Goal: Task Accomplishment & Management: Manage account settings

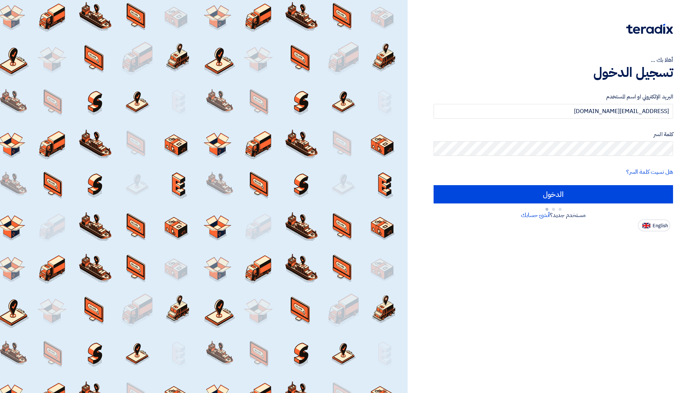
type input "Sign in"
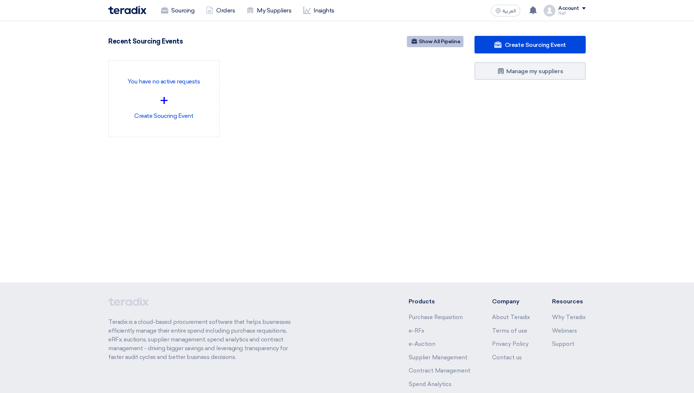
click at [429, 41] on link "Show All Pipeline" at bounding box center [435, 41] width 57 height 11
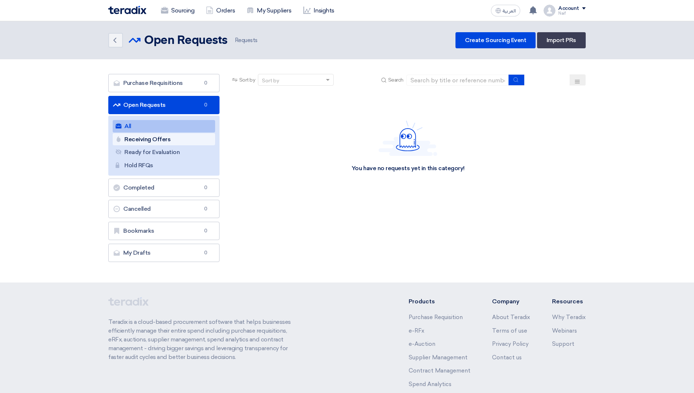
click at [165, 141] on link "Receiving Offers Receiving Offers" at bounding box center [164, 139] width 102 height 12
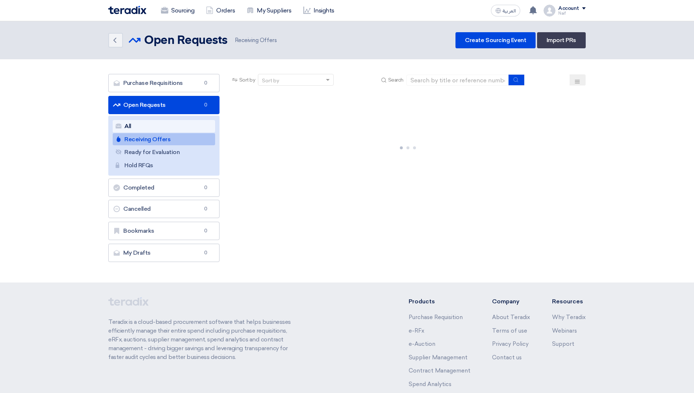
click at [164, 128] on link "All All" at bounding box center [164, 126] width 102 height 12
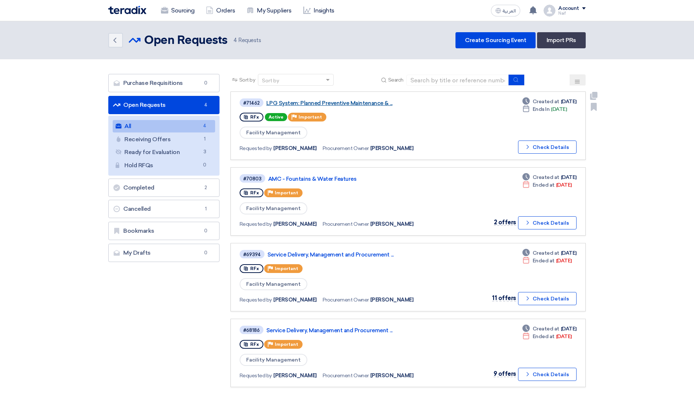
click at [353, 105] on link "LPG System: Planned Preventive Maintenance & ..." at bounding box center [357, 103] width 183 height 7
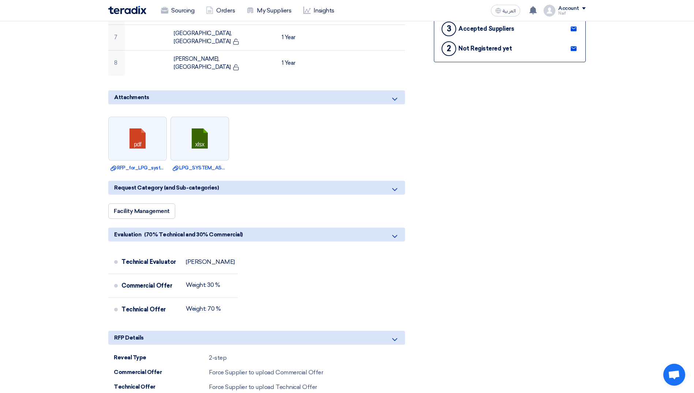
scroll to position [329, 0]
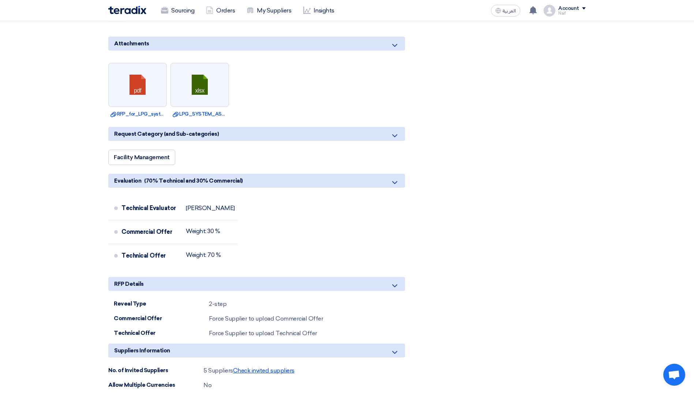
click at [277, 367] on span "Check invited suppliers" at bounding box center [263, 370] width 61 height 7
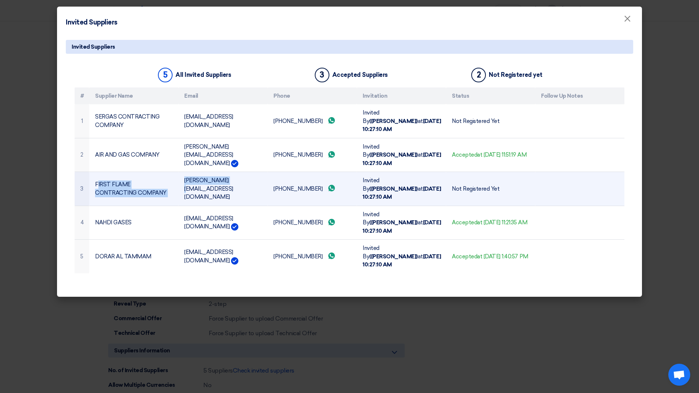
drag, startPoint x: 97, startPoint y: 162, endPoint x: 191, endPoint y: 173, distance: 94.7
click at [191, 173] on tr "3 FIRST FLAME CONTRACTING COMPANY [PERSON_NAME][EMAIL_ADDRESS][DOMAIN_NAME] [PH…" at bounding box center [350, 189] width 550 height 34
click at [191, 173] on td "[PERSON_NAME][EMAIL_ADDRESS][DOMAIN_NAME]" at bounding box center [223, 189] width 89 height 34
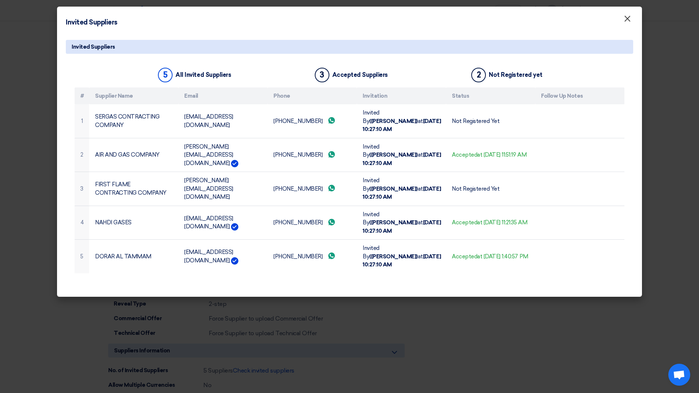
click at [623, 20] on button "×" at bounding box center [627, 19] width 19 height 15
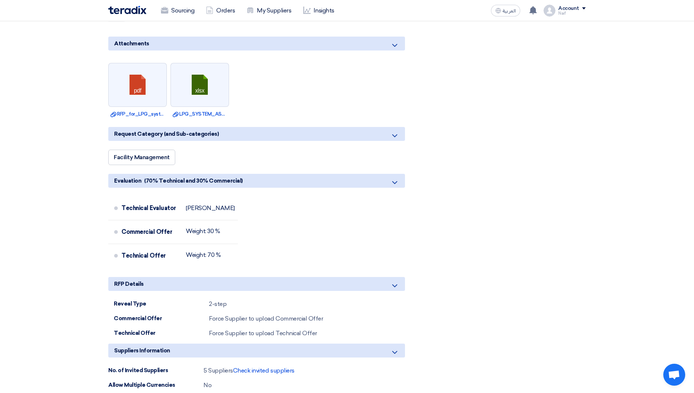
scroll to position [110, 0]
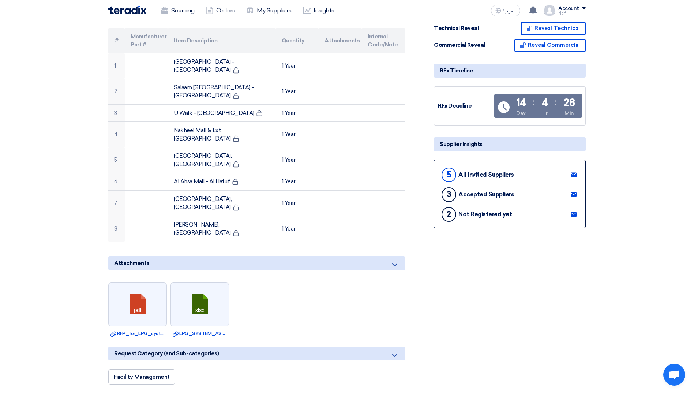
click at [577, 215] on link at bounding box center [574, 214] width 12 height 11
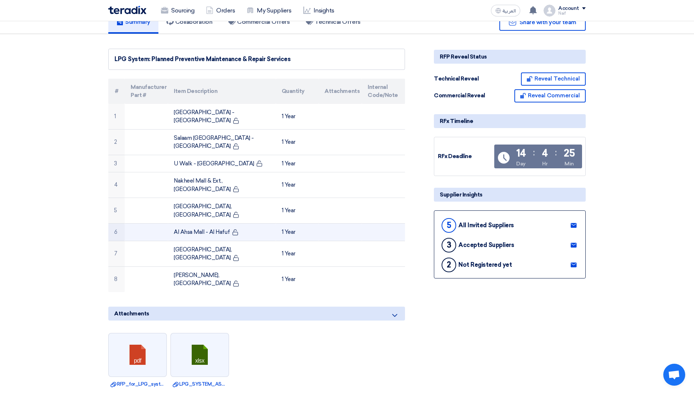
scroll to position [0, 0]
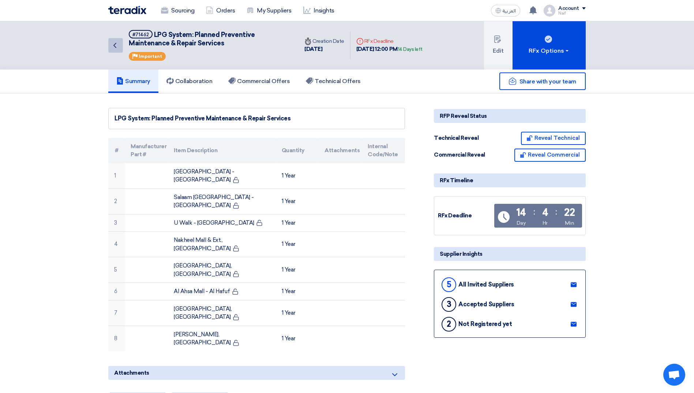
click at [121, 48] on link "Back" at bounding box center [115, 45] width 15 height 15
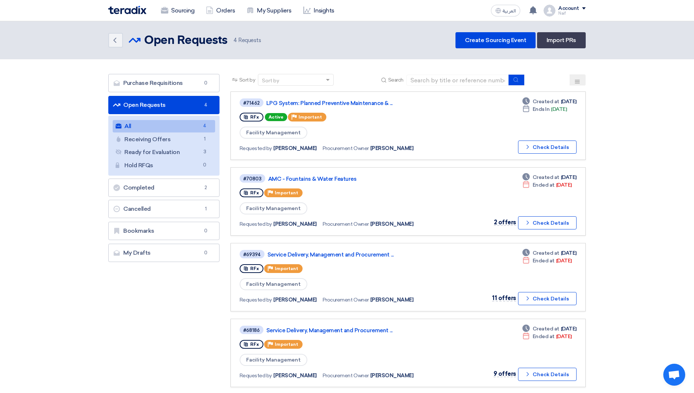
click at [78, 312] on section "Purchase Requisitions Purchase Requisitions 0 Open Requests Open Requests 4 All…" at bounding box center [347, 234] width 694 height 350
click at [356, 106] on link "LPG System: Planned Preventive Maintenance & ..." at bounding box center [357, 103] width 183 height 7
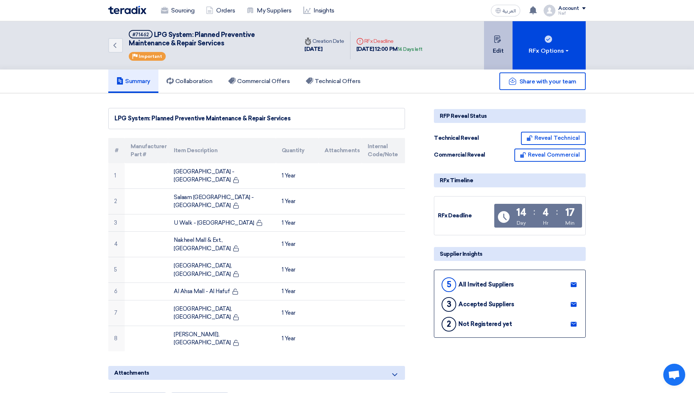
click at [494, 48] on button "Edit" at bounding box center [498, 45] width 29 height 48
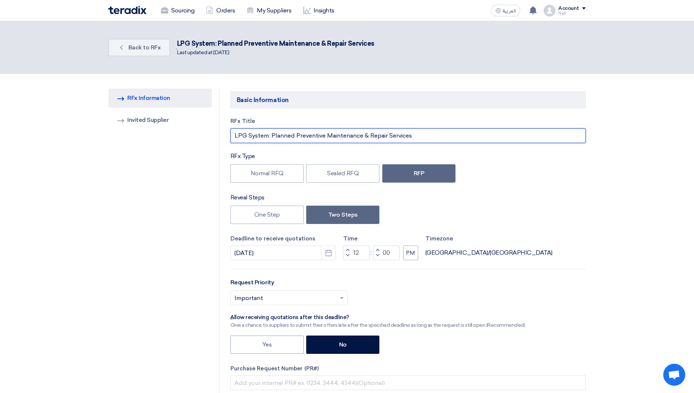
click at [374, 139] on input "LPG System: Planned Preventive Maintenance & Repair Services" at bounding box center [407, 135] width 355 height 15
paste input "- Central & Eastern Malls"
type input "LPG System: Planned Preventive Maintenance & Repair Services - [GEOGRAPHIC_DATA]"
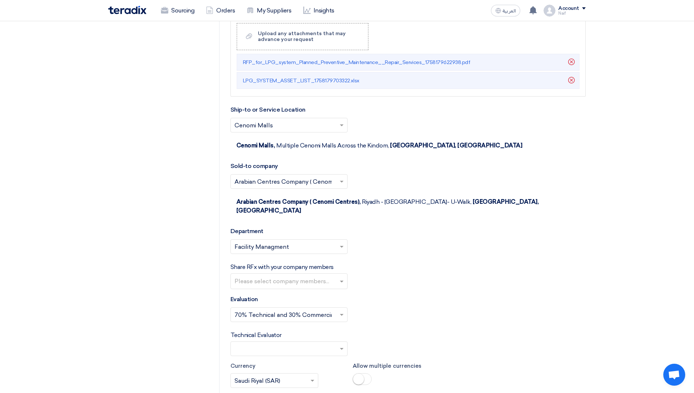
scroll to position [1317, 0]
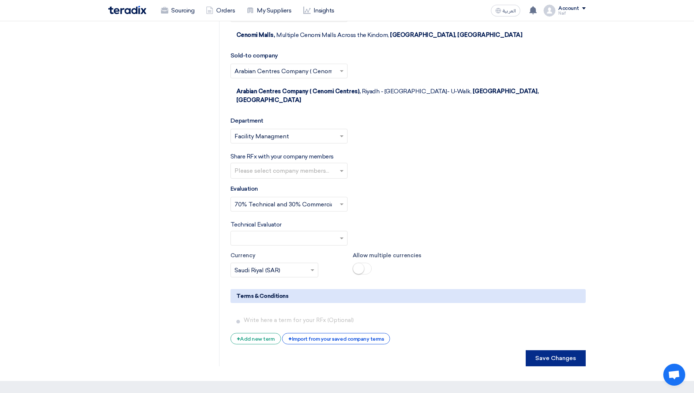
click at [541, 350] on button "Save Changes" at bounding box center [556, 358] width 60 height 16
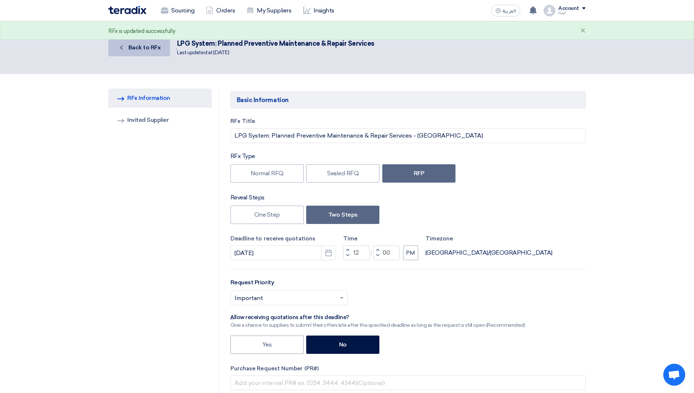
click at [135, 50] on span "Back to RFx" at bounding box center [144, 47] width 33 height 7
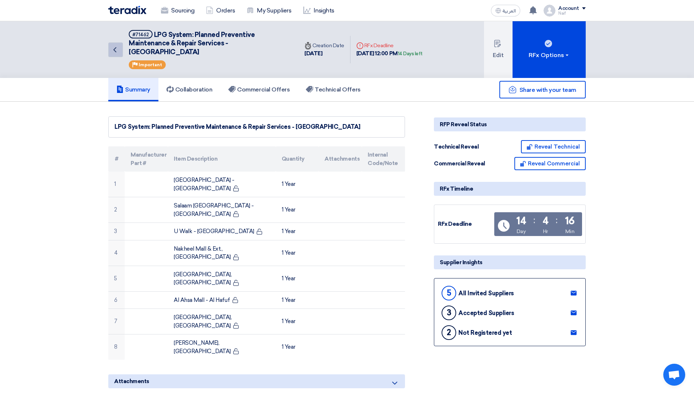
click at [114, 54] on link "Back" at bounding box center [115, 49] width 15 height 15
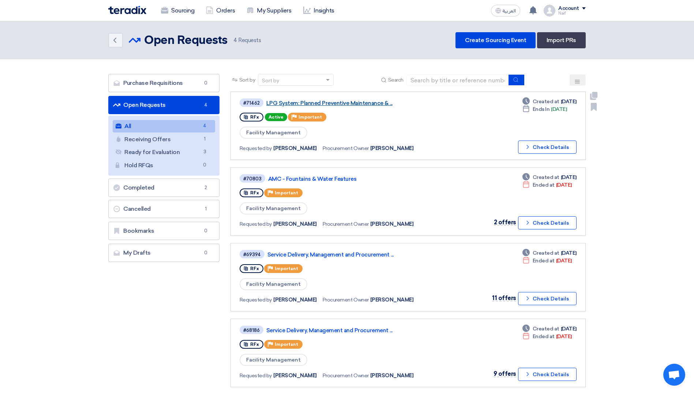
click at [372, 104] on link "LPG System: Planned Preventive Maintenance & ..." at bounding box center [357, 103] width 183 height 7
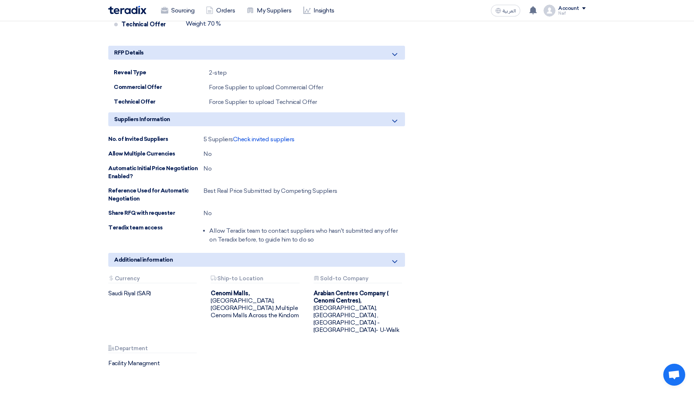
scroll to position [549, 0]
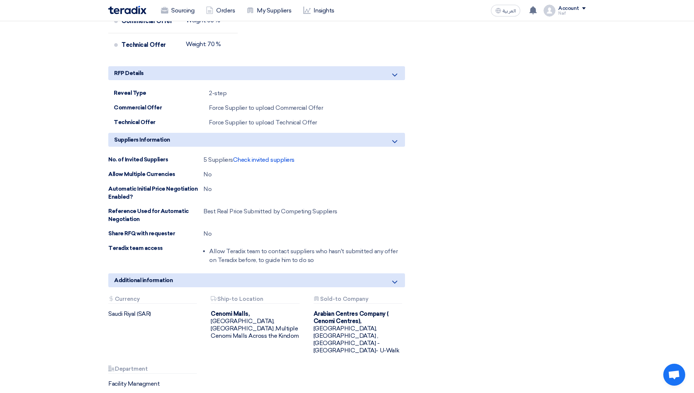
drag, startPoint x: 215, startPoint y: 203, endPoint x: 410, endPoint y: 210, distance: 195.1
drag, startPoint x: 410, startPoint y: 210, endPoint x: 361, endPoint y: 211, distance: 49.8
click at [363, 244] on li "Allow Teradix team to contact suppliers who hasn't submitted any offer on Terad…" at bounding box center [307, 255] width 196 height 23
drag, startPoint x: 325, startPoint y: 212, endPoint x: 206, endPoint y: 201, distance: 120.1
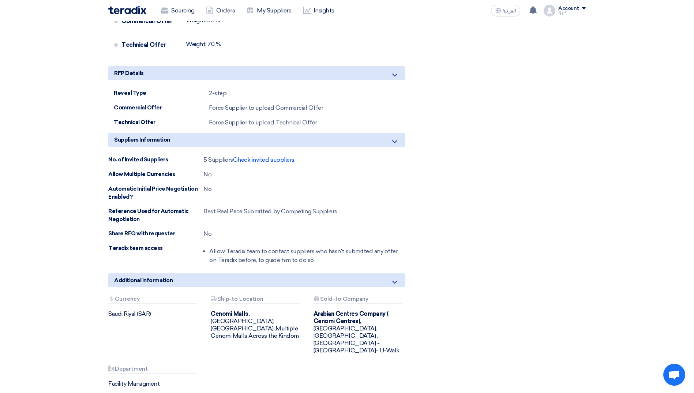
click at [206, 244] on div "Allow Teradix team to contact suppliers who hasn't submitted any offer on Terad…" at bounding box center [304, 255] width 202 height 23
drag, startPoint x: 211, startPoint y: 209, endPoint x: 331, endPoint y: 208, distance: 119.3
click at [331, 244] on li "Allow Teradix team to contact suppliers who hasn't submitted any offer on Terad…" at bounding box center [307, 255] width 196 height 23
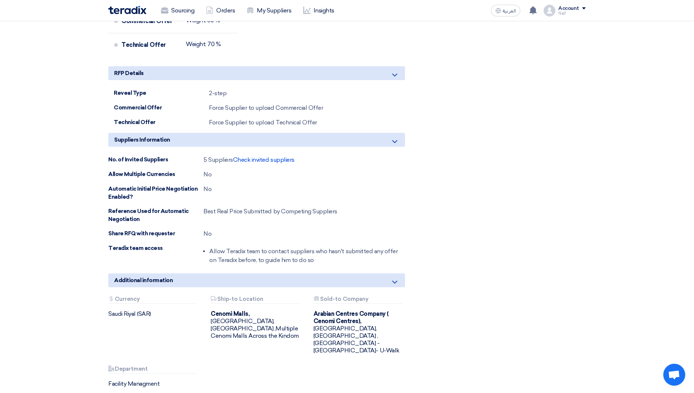
drag, startPoint x: 204, startPoint y: 163, endPoint x: 376, endPoint y: 165, distance: 172.7
click at [376, 207] on div "Reference Used for Automatic Negotiation Best Real Price Submitted by Competing…" at bounding box center [256, 215] width 297 height 16
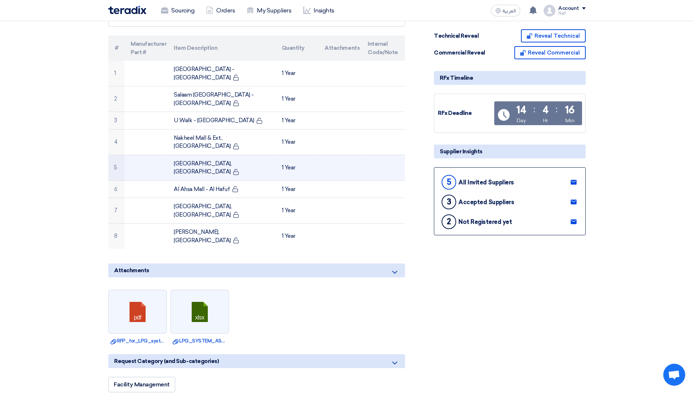
scroll to position [0, 0]
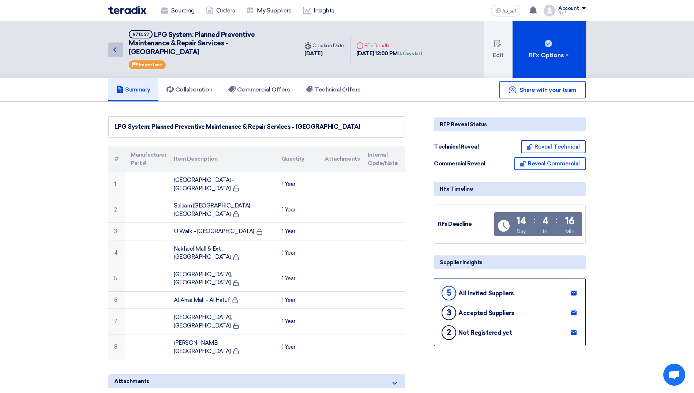
click at [110, 56] on link "Back" at bounding box center [115, 49] width 15 height 15
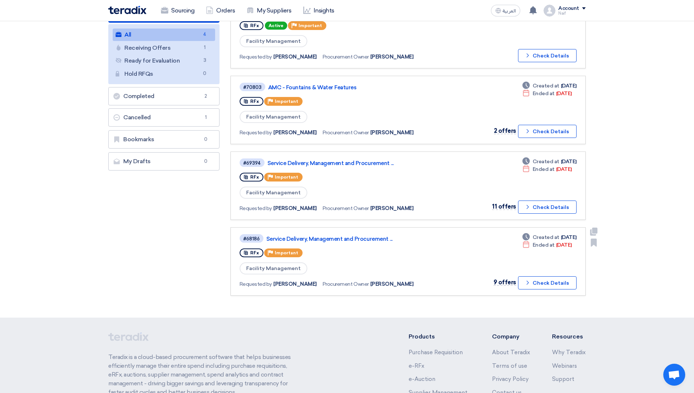
scroll to position [73, 0]
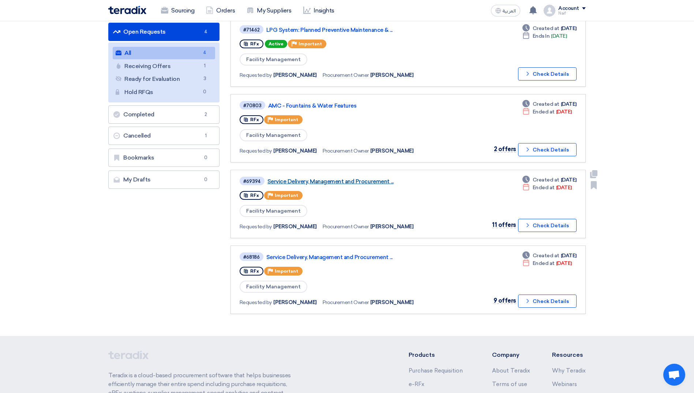
click at [321, 179] on link "Service Delivery, Management and Procurement ..." at bounding box center [358, 181] width 183 height 7
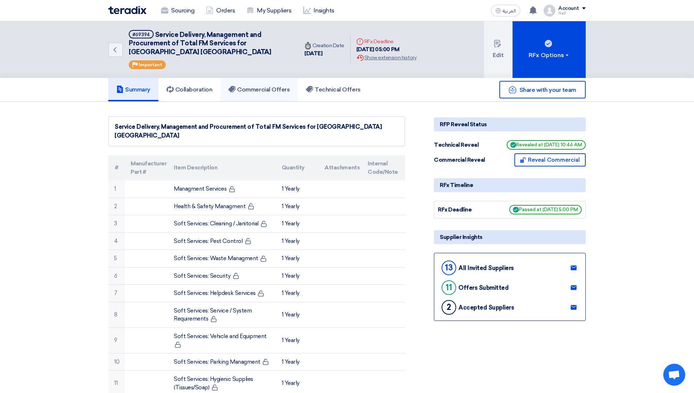
click at [257, 80] on link "Commercial Offers" at bounding box center [259, 89] width 78 height 23
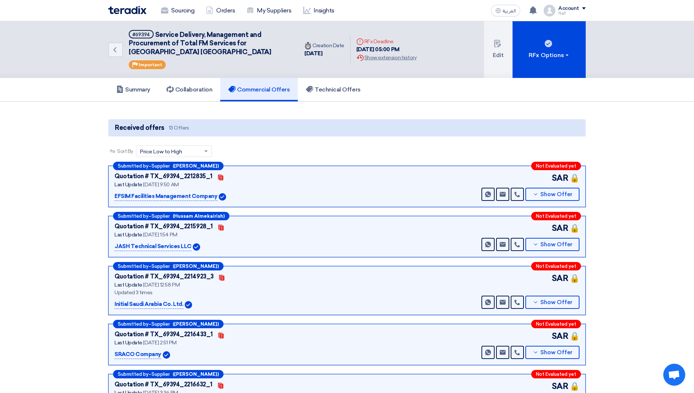
click at [177, 149] on span "Price Low to High" at bounding box center [161, 152] width 42 height 8
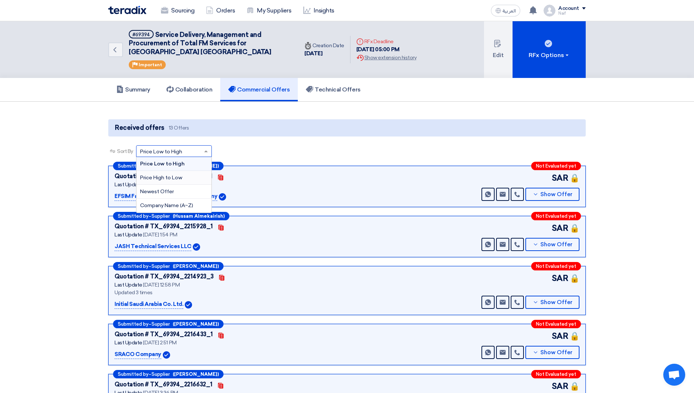
click at [173, 175] on span "Price High to Low" at bounding box center [161, 178] width 42 height 6
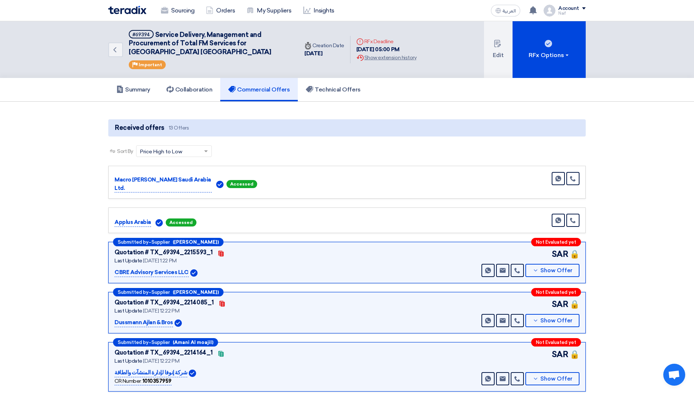
click at [176, 152] on span "Price High to Low" at bounding box center [161, 152] width 42 height 8
click at [176, 164] on span "Price Low to High" at bounding box center [161, 164] width 42 height 6
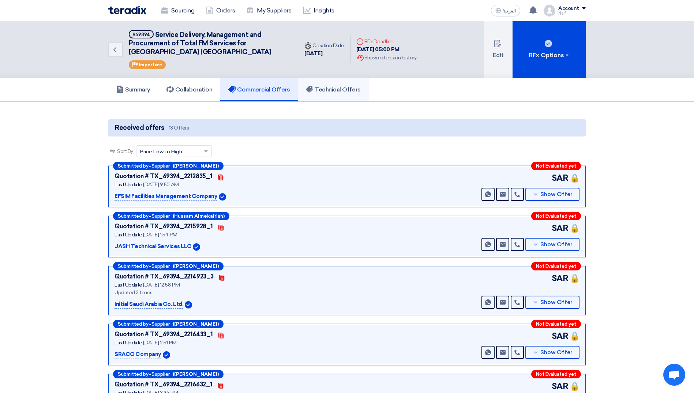
click at [352, 82] on link "Technical Offers" at bounding box center [333, 89] width 71 height 23
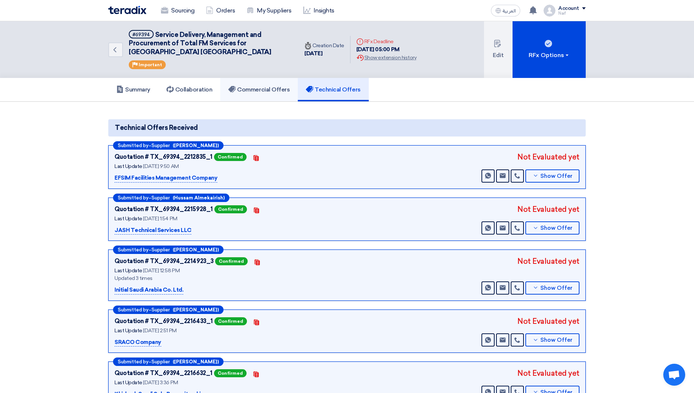
click at [271, 93] on h5 "Commercial Offers" at bounding box center [258, 89] width 61 height 7
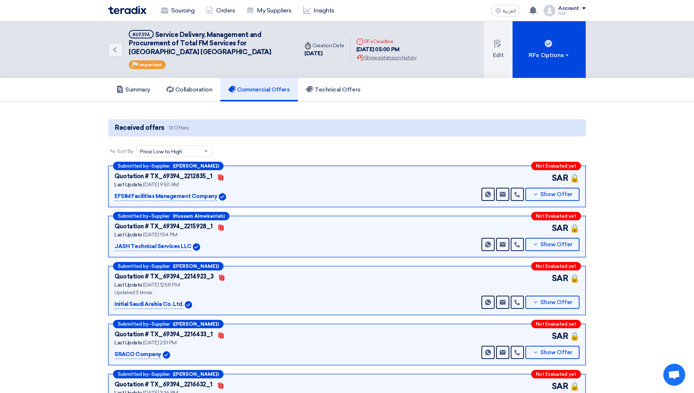
click at [161, 156] on div "Sort by × Price Low to High ×" at bounding box center [174, 151] width 76 height 12
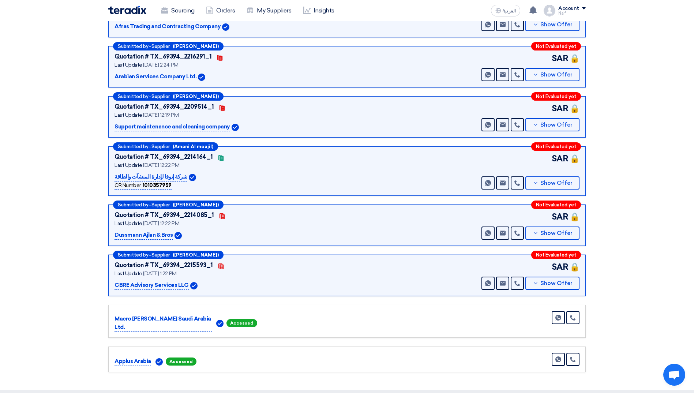
scroll to position [439, 0]
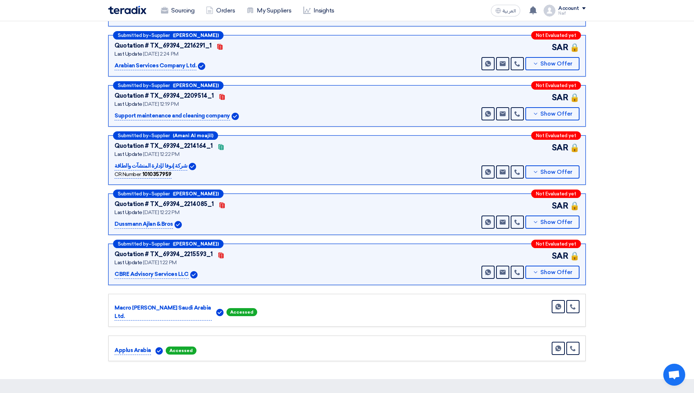
drag, startPoint x: 48, startPoint y: 269, endPoint x: 45, endPoint y: 312, distance: 42.9
click at [45, 312] on section "Received offers 13 Offers Sort By Sort by × Price Low to High × Submitted by – …" at bounding box center [347, 21] width 694 height 716
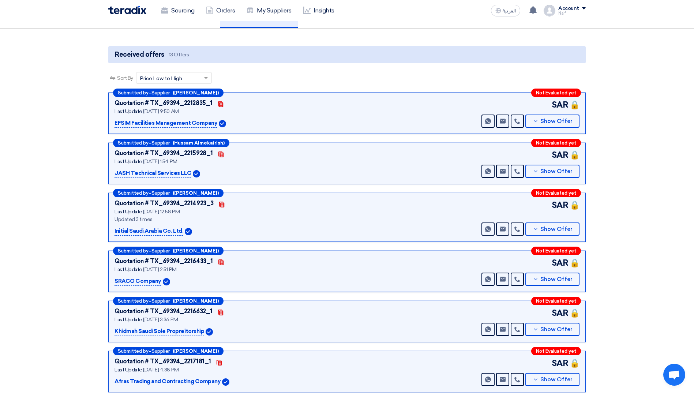
scroll to position [0, 0]
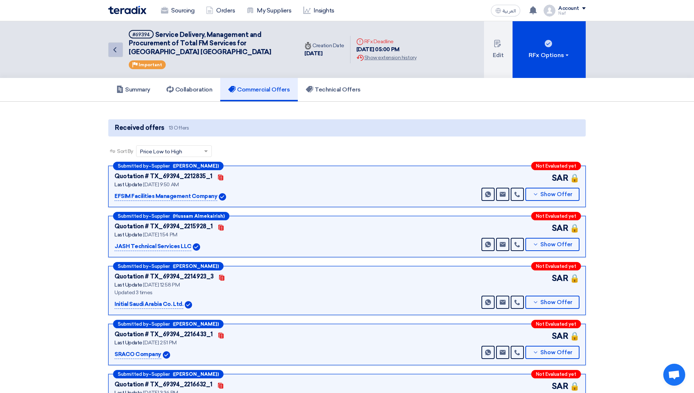
click at [116, 55] on link "Back" at bounding box center [115, 49] width 15 height 15
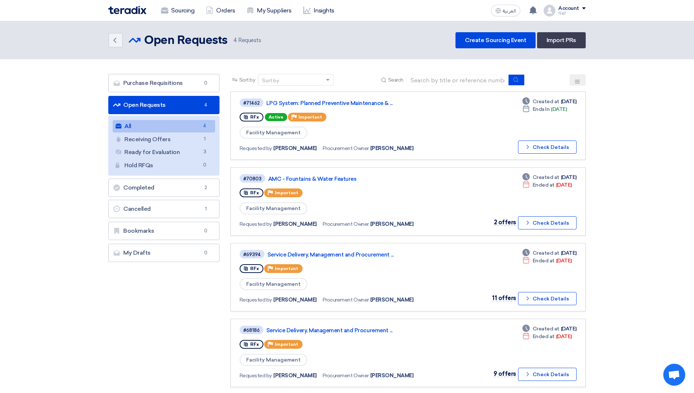
click at [44, 271] on section "Purchase Requisitions Purchase Requisitions 0 Open Requests Open Requests 4 All…" at bounding box center [347, 234] width 694 height 350
click at [0, 242] on html "Sourcing Orders My Suppliers Insights العربية ع You have a new offer for 'AMC -…" at bounding box center [347, 287] width 694 height 575
click at [115, 43] on icon "Back" at bounding box center [114, 40] width 9 height 9
